Goal: Task Accomplishment & Management: Use online tool/utility

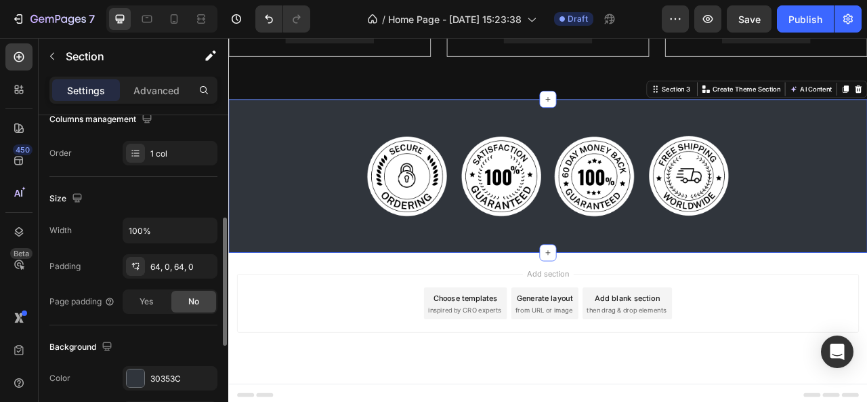
scroll to position [243, 0]
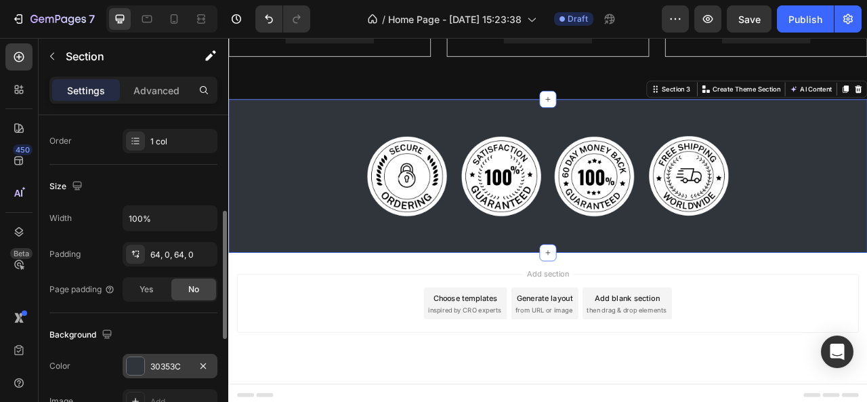
click at [146, 358] on div "30353C" at bounding box center [170, 366] width 95 height 24
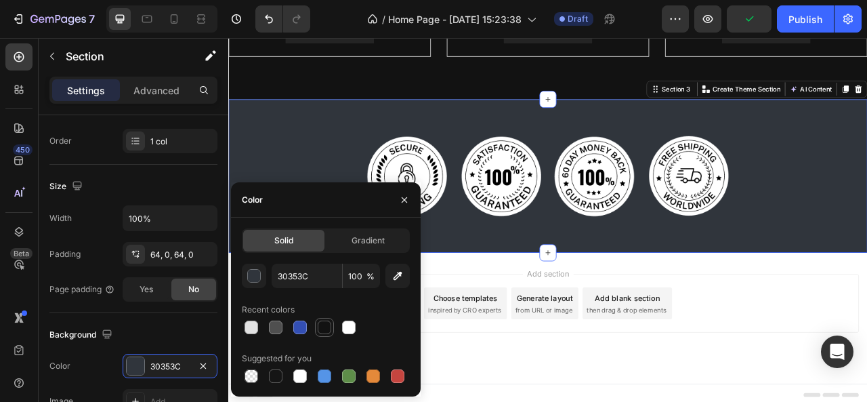
click at [328, 327] on div at bounding box center [325, 327] width 14 height 14
type input "121212"
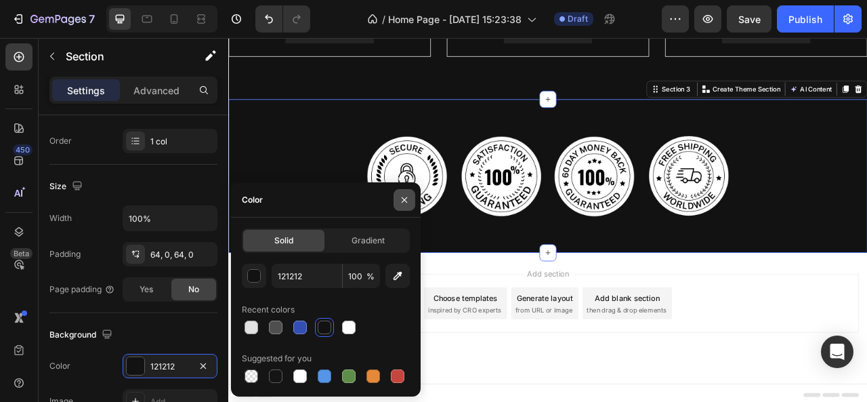
click at [411, 198] on button "button" at bounding box center [405, 200] width 22 height 22
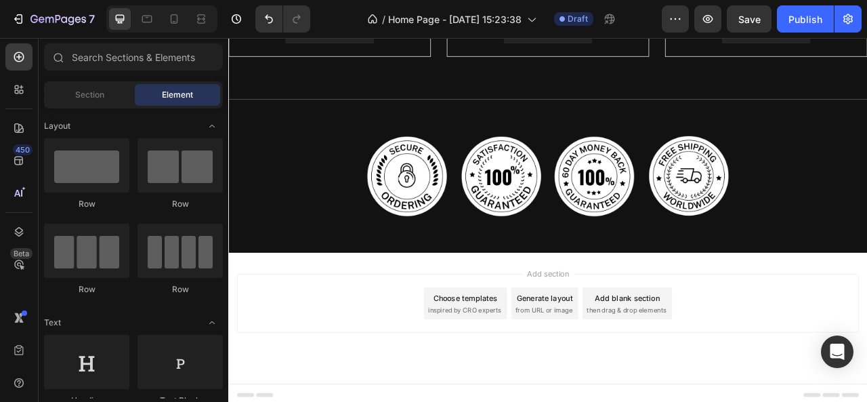
click at [541, 361] on div "Choose templates" at bounding box center [530, 368] width 82 height 14
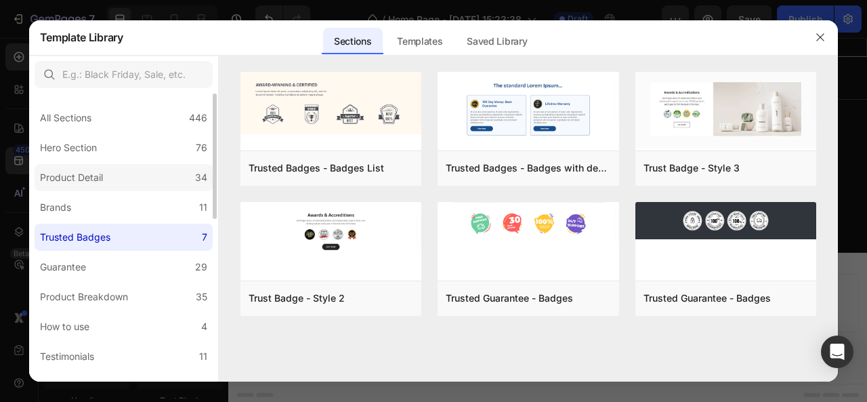
click at [70, 173] on div "Product Detail" at bounding box center [71, 177] width 63 height 16
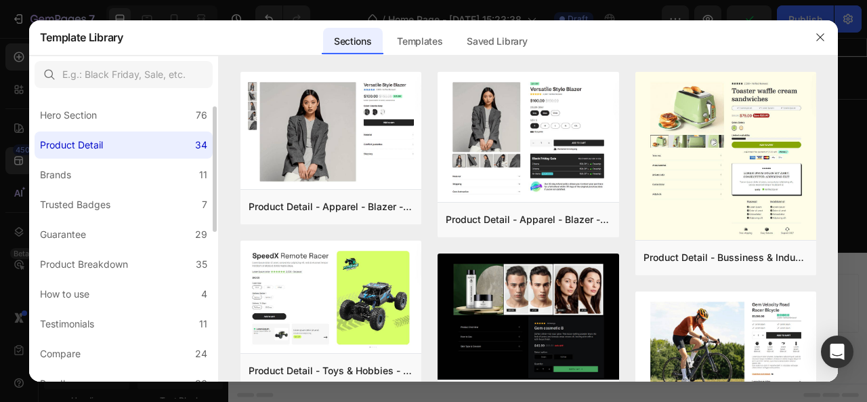
scroll to position [0, 0]
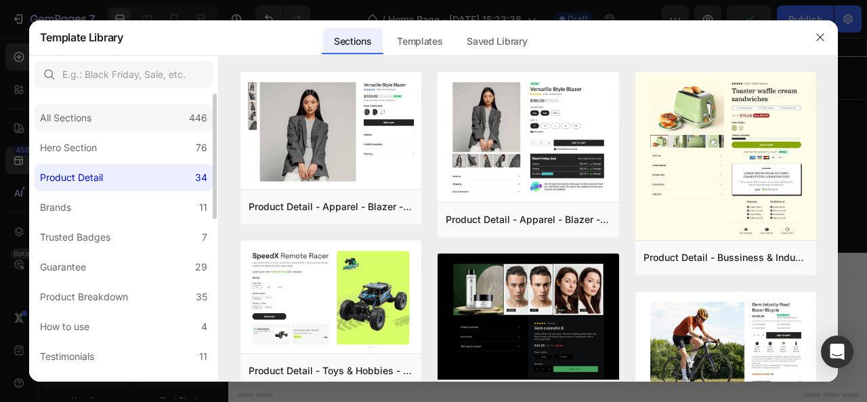
click at [72, 116] on div "All Sections" at bounding box center [65, 118] width 51 height 16
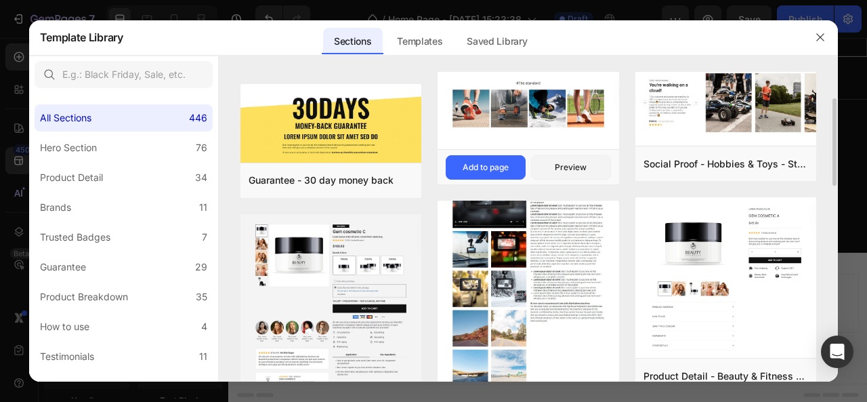
scroll to position [142, 0]
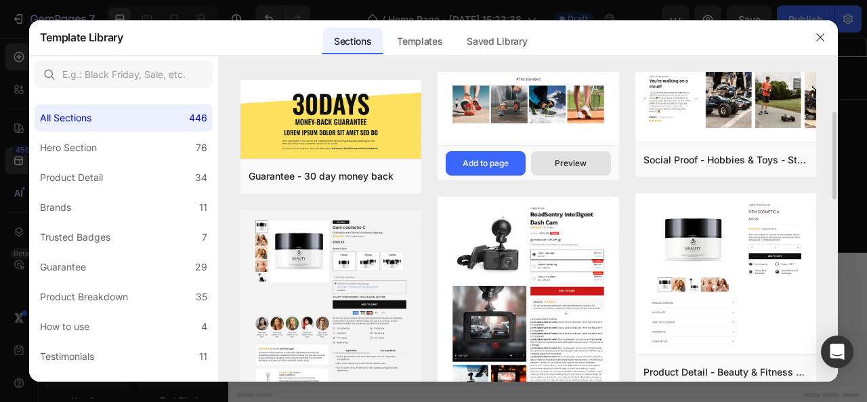
click at [577, 165] on div "Preview" at bounding box center [571, 163] width 32 height 12
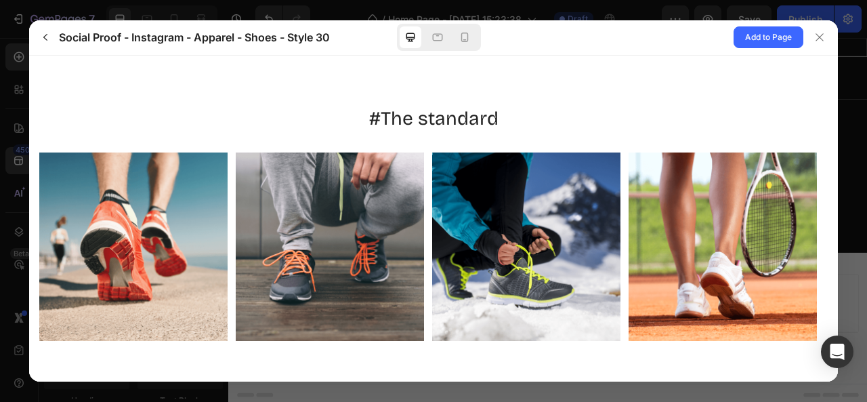
scroll to position [16, 0]
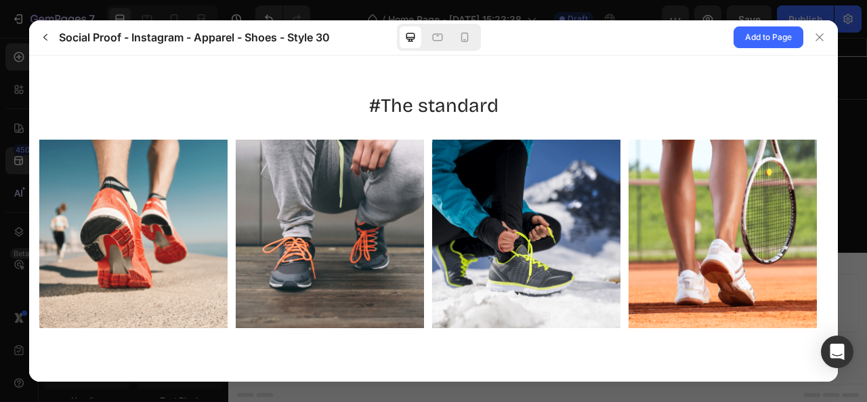
click at [497, 350] on div "#The standard" at bounding box center [433, 210] width 810 height 343
click at [817, 39] on icon at bounding box center [819, 37] width 11 height 11
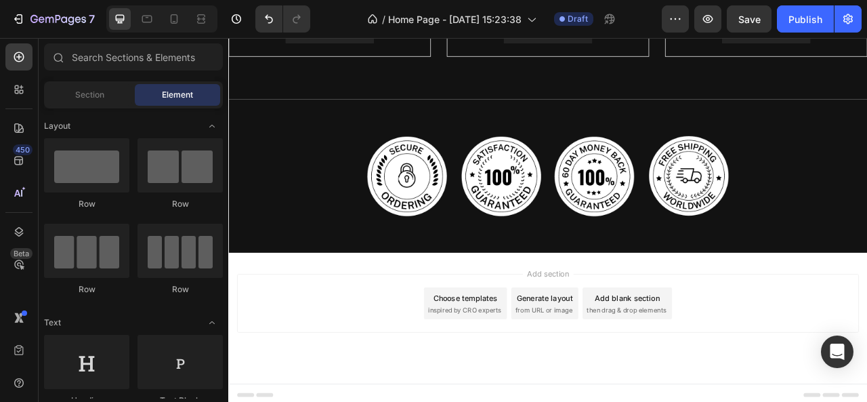
click at [558, 369] on div "Choose templates" at bounding box center [530, 368] width 82 height 14
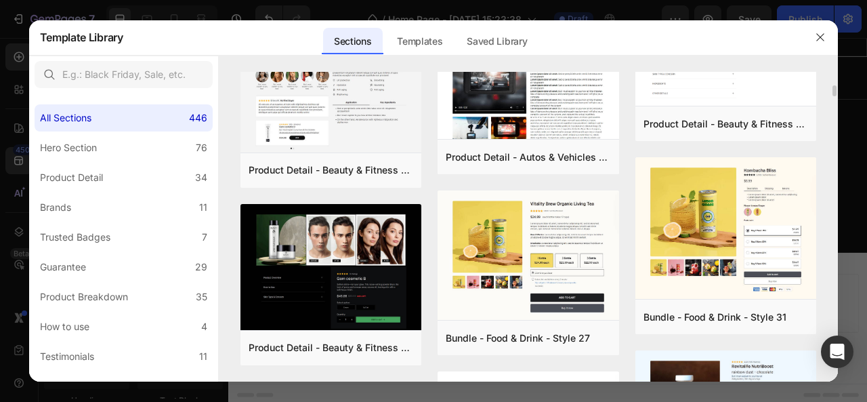
scroll to position [0, 0]
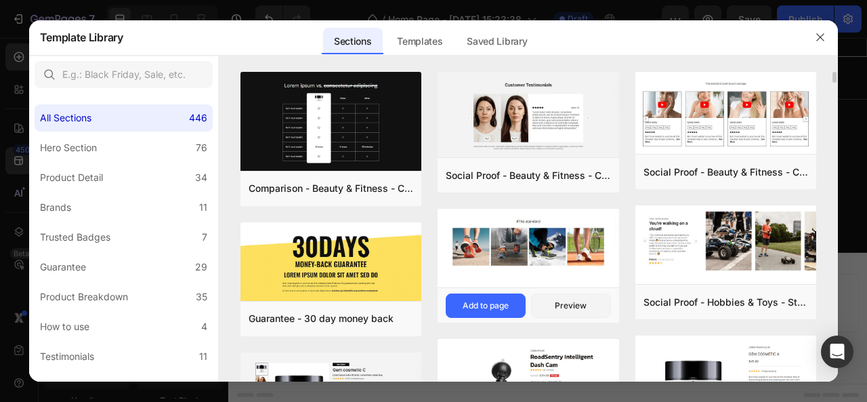
click at [541, 230] on img at bounding box center [529, 242] width 182 height 67
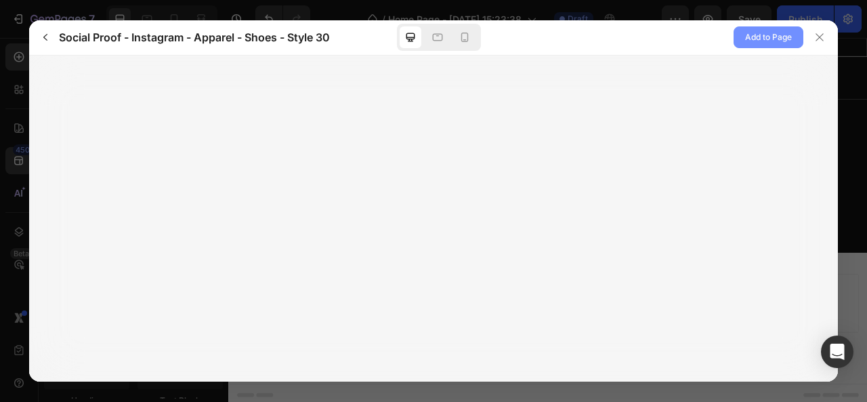
click at [749, 45] on button "Add to Page" at bounding box center [769, 37] width 70 height 22
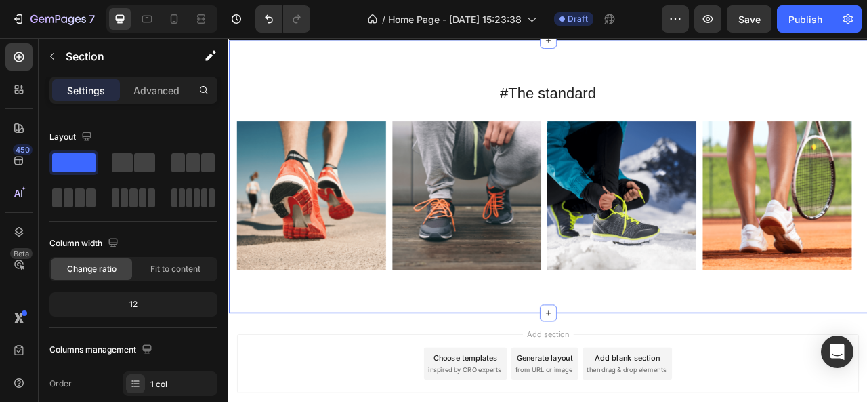
scroll to position [944, 0]
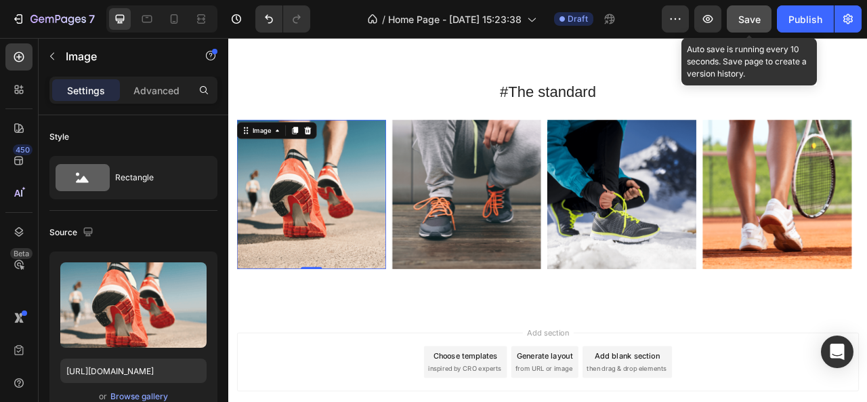
click at [755, 22] on span "Save" at bounding box center [749, 20] width 22 height 12
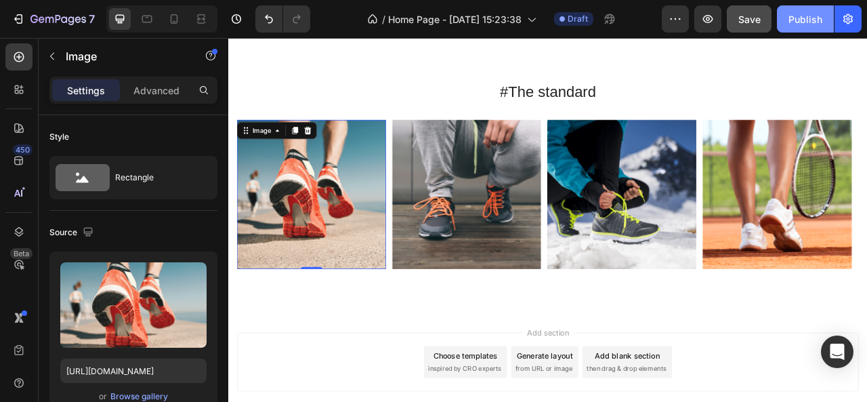
click at [803, 15] on div "Publish" at bounding box center [806, 19] width 34 height 14
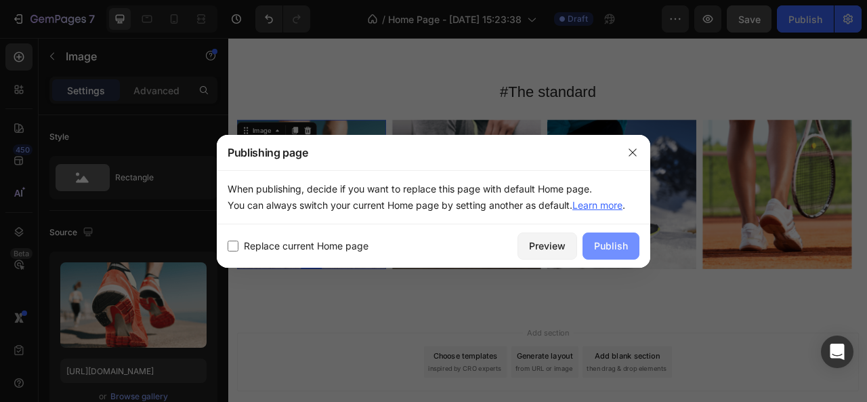
click at [598, 239] on div "Publish" at bounding box center [611, 245] width 34 height 14
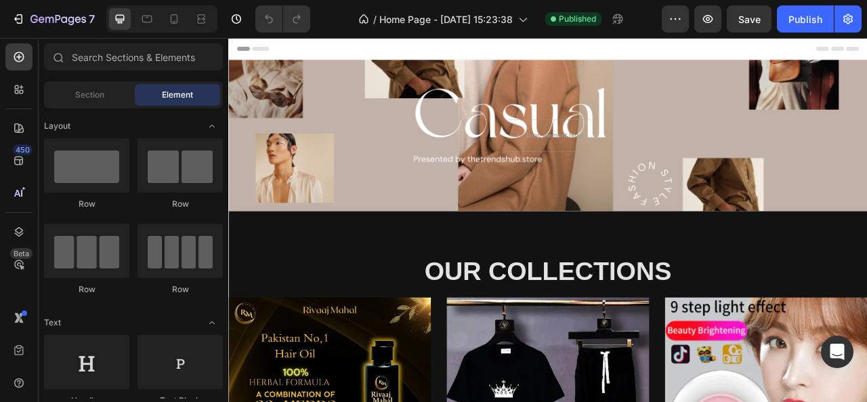
click at [794, 12] on div "7 / Home Page - Aug 27, 15:23:38 Published Preview Save Publish" at bounding box center [433, 19] width 867 height 39
click at [808, 19] on div "7 / Home Page - Aug 27, 15:23:38 Published Preview Save Publish" at bounding box center [433, 19] width 867 height 39
click at [812, 21] on div "7 / Home Page - Aug 27, 15:23:38 Published Preview Save Publish" at bounding box center [433, 19] width 867 height 39
click at [804, 14] on div "7 / Home Page - Aug 27, 15:23:38 Published Preview Save Publish" at bounding box center [433, 19] width 867 height 39
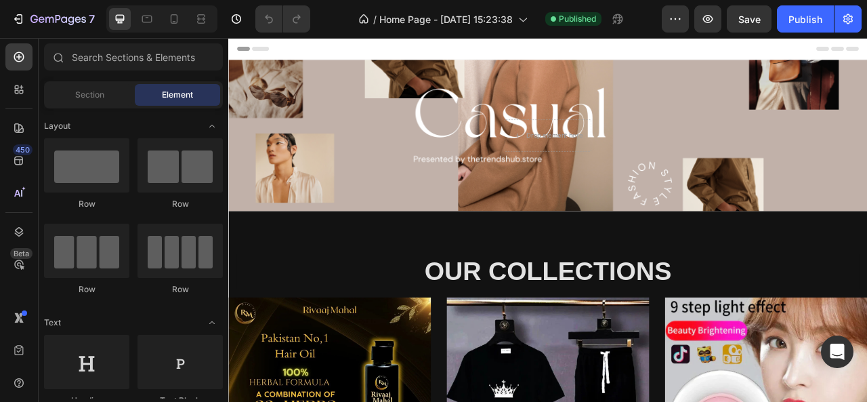
click at [804, 14] on div "7 / Home Page - Aug 27, 15:23:38 Published Preview Save Publish" at bounding box center [433, 19] width 867 height 39
click at [715, 14] on div "7 / Home Page - Aug 27, 15:23:38 Published Preview Save Publish" at bounding box center [433, 19] width 867 height 39
click at [707, 19] on div "7 / Home Page - Aug 27, 15:23:38 Published Preview Save Publish" at bounding box center [433, 19] width 867 height 39
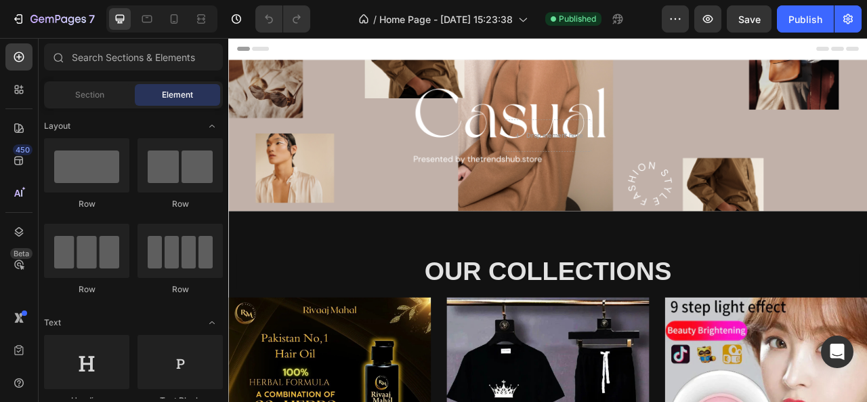
click at [707, 19] on div "7 / Home Page - Aug 27, 15:23:38 Published Preview Save Publish" at bounding box center [433, 19] width 867 height 39
